Goal: Transaction & Acquisition: Purchase product/service

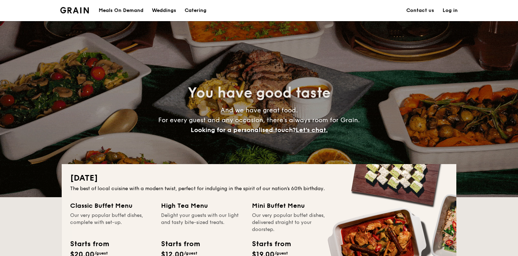
click at [122, 7] on div "Meals On Demand" at bounding box center [121, 10] width 45 height 21
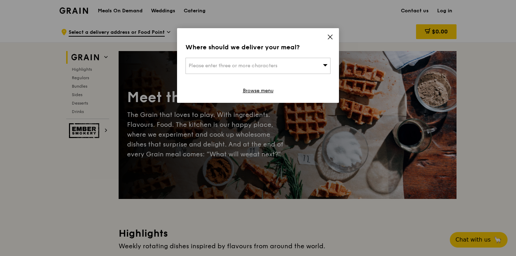
click at [326, 36] on div "Where should we deliver your meal? Please enter three or more characters Browse…" at bounding box center [258, 65] width 162 height 75
click at [328, 37] on icon at bounding box center [330, 37] width 6 height 6
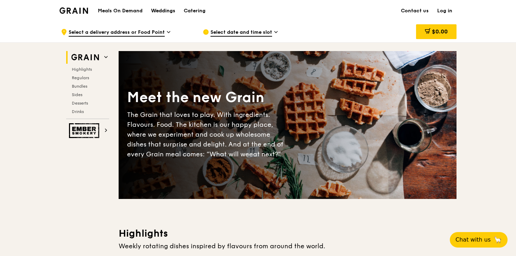
click at [166, 10] on div "Weddings" at bounding box center [163, 10] width 24 height 21
